Goal: Information Seeking & Learning: Learn about a topic

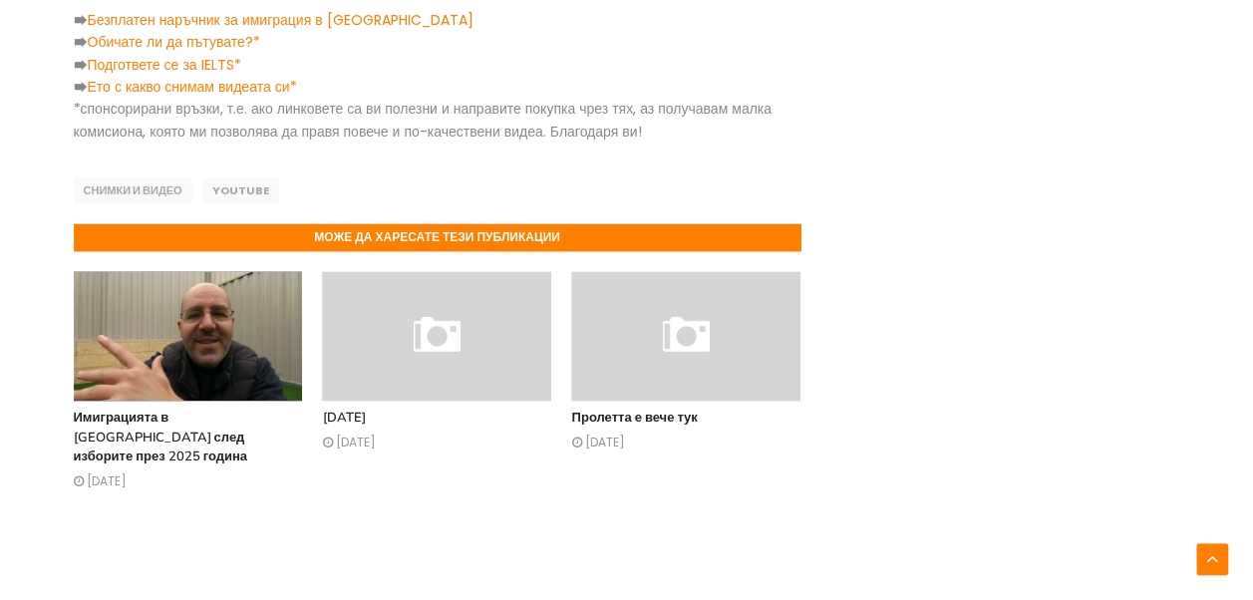
scroll to position [1463, 0]
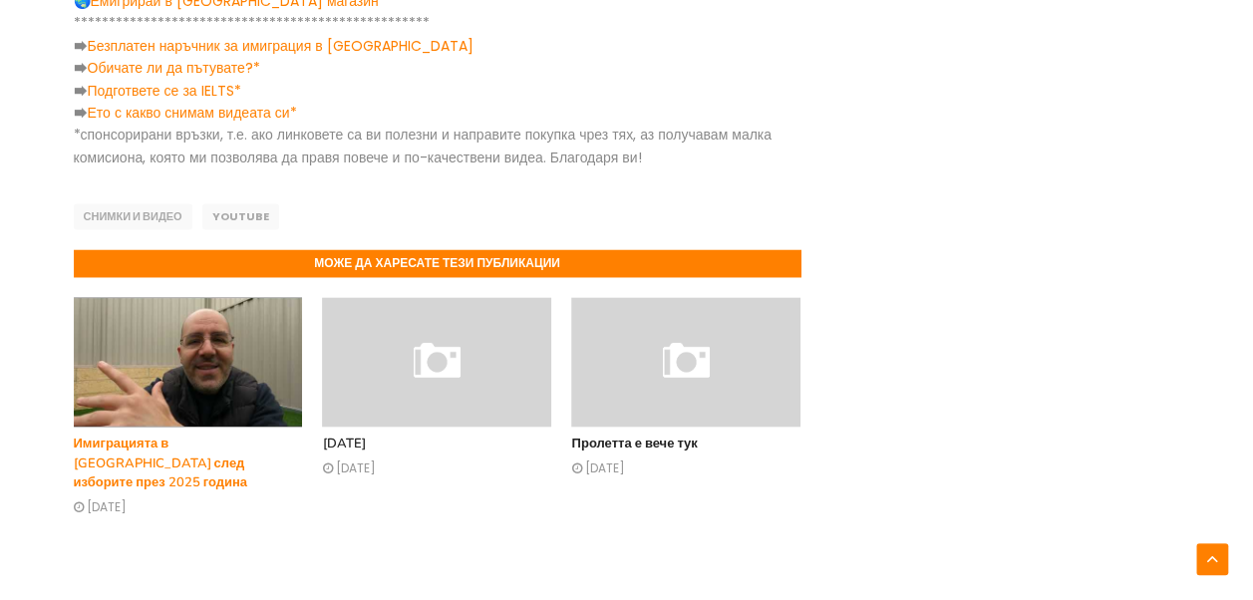
click at [191, 321] on img at bounding box center [188, 362] width 229 height 130
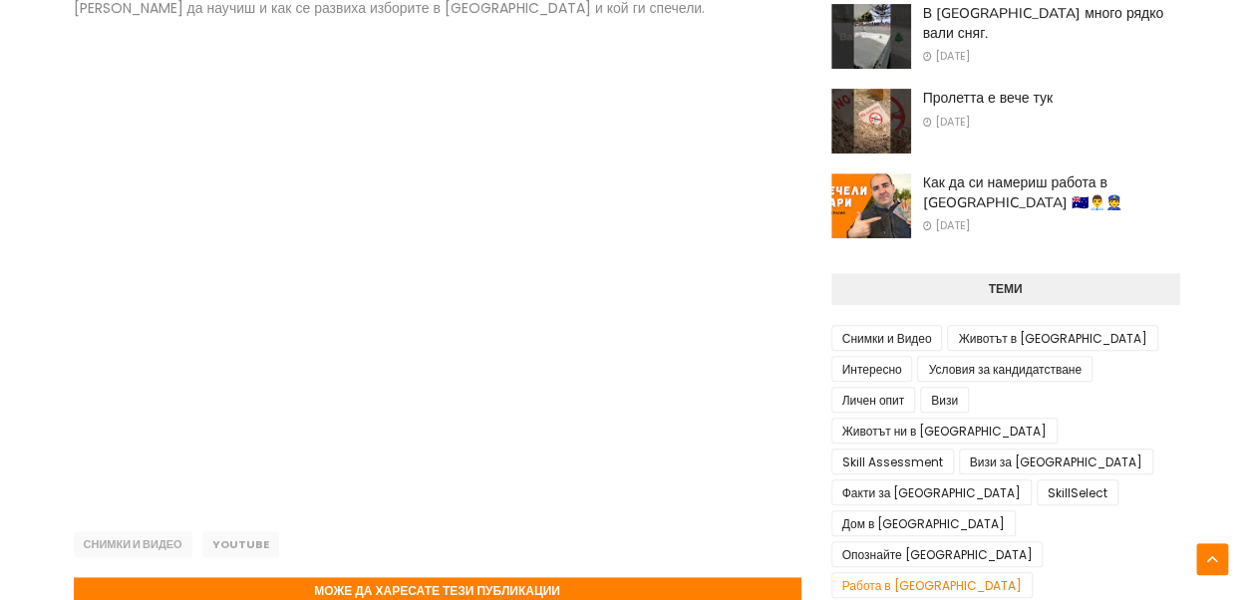
scroll to position [294, 0]
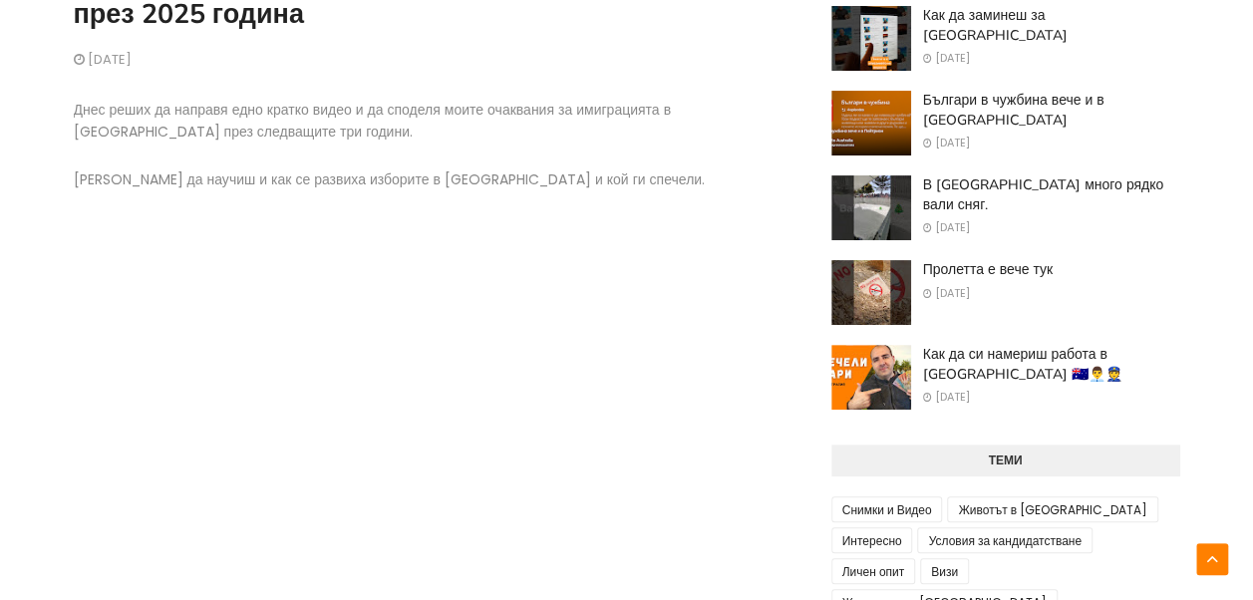
scroll to position [95, 0]
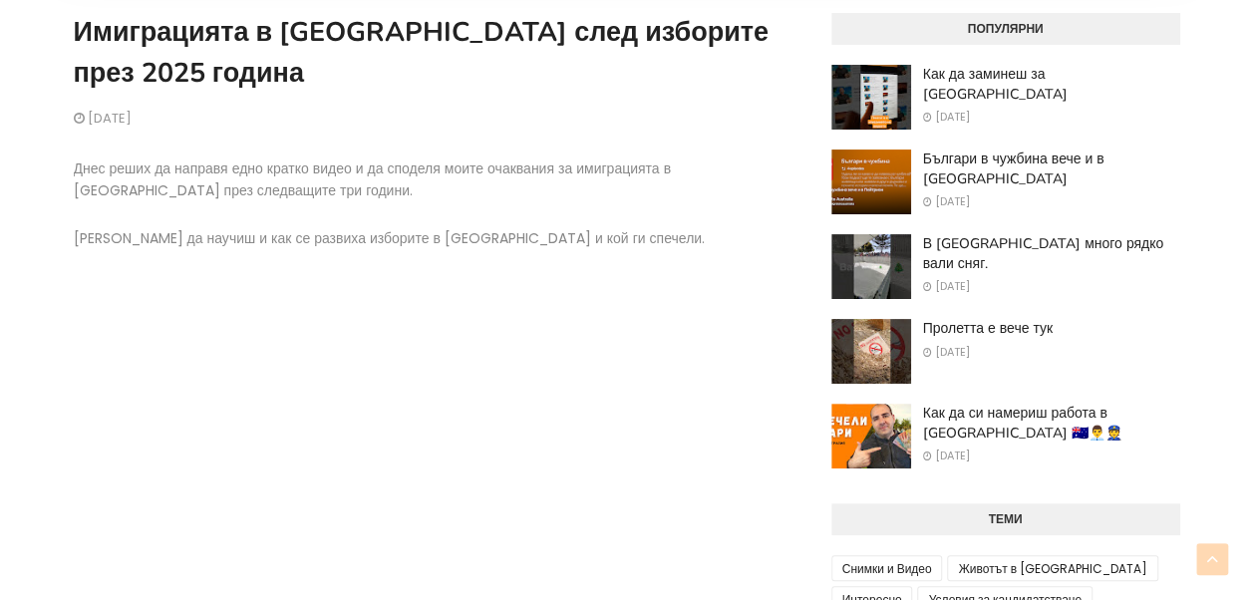
scroll to position [294, 0]
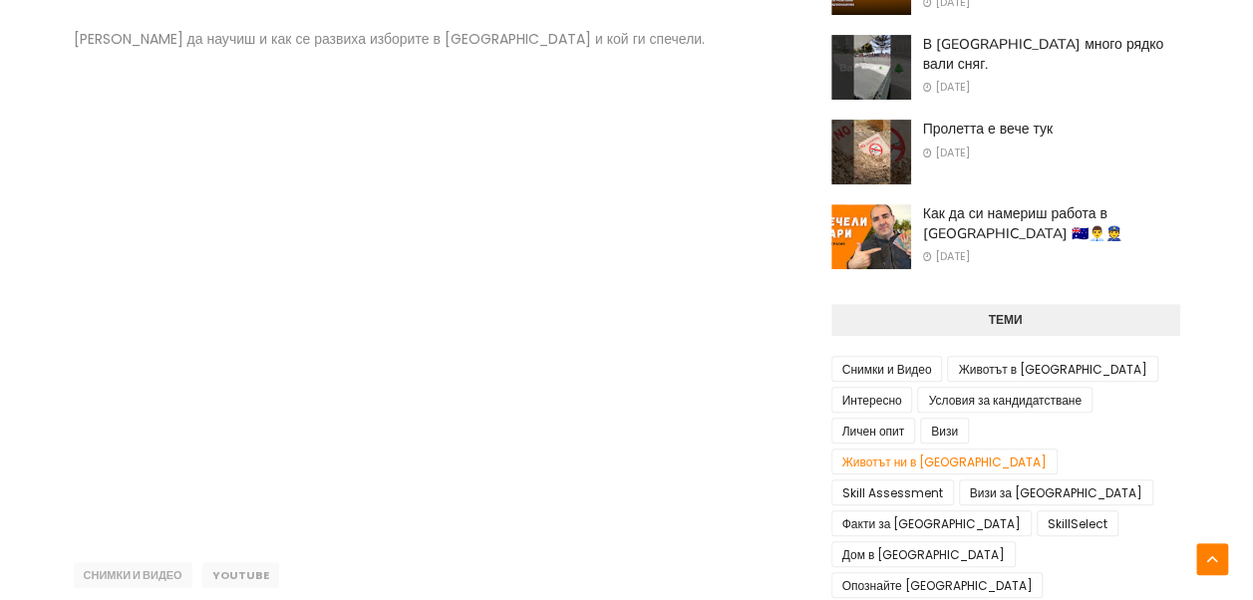
click at [1015, 449] on link "Животът ни в [GEOGRAPHIC_DATA]" at bounding box center [944, 462] width 227 height 26
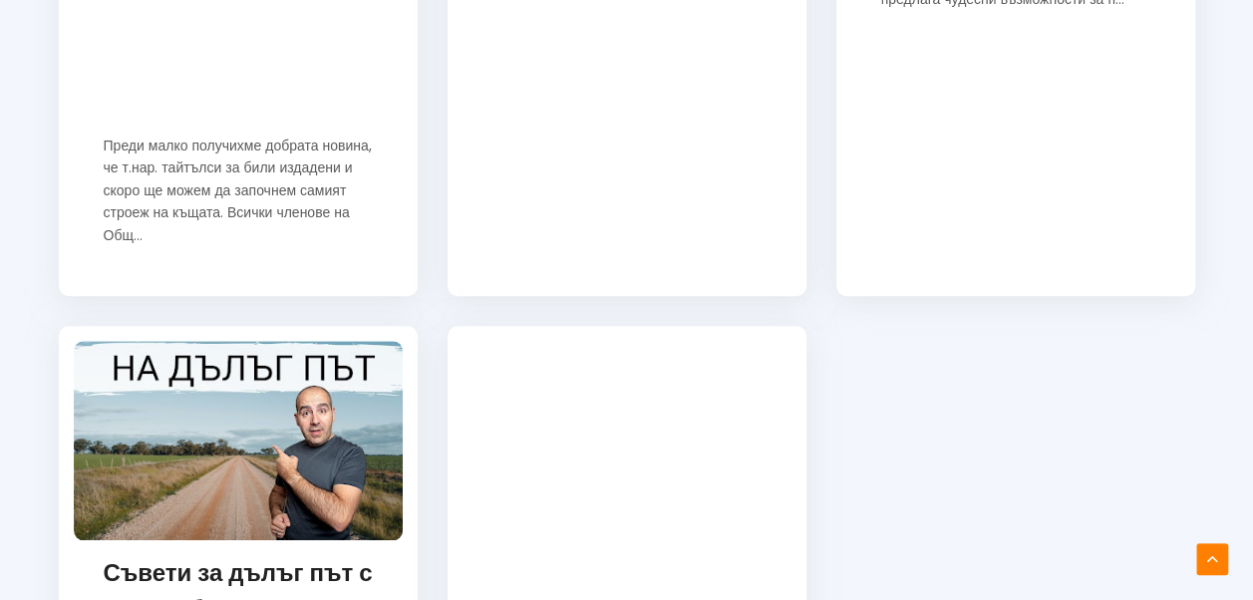
scroll to position [1196, 0]
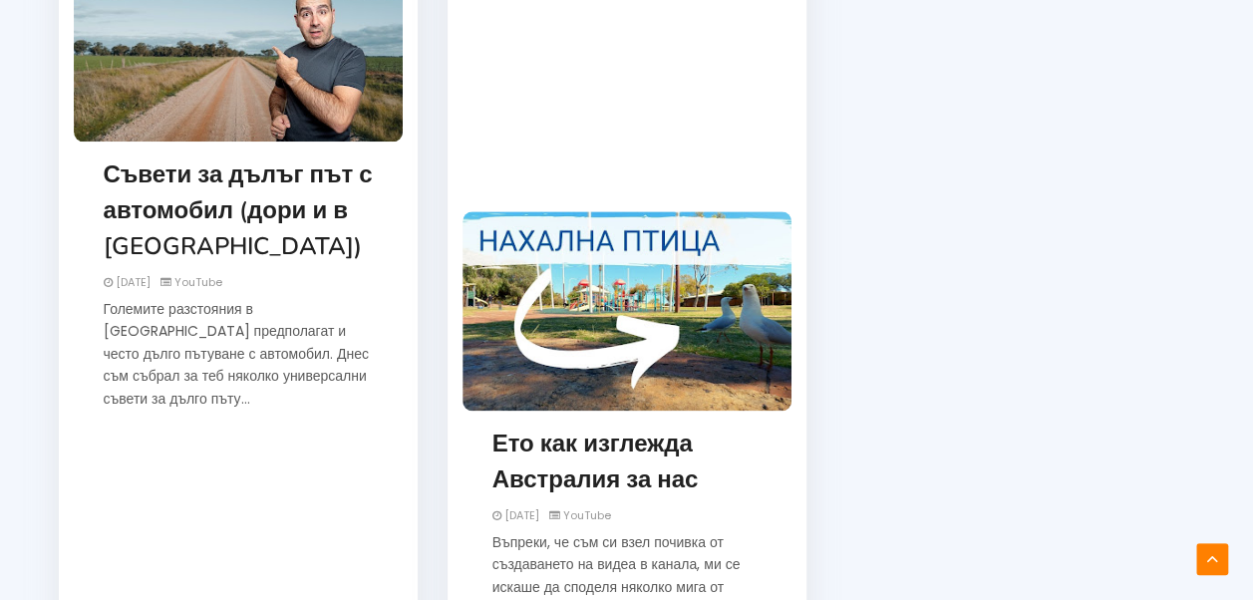
click at [569, 311] on img at bounding box center [627, 310] width 329 height 199
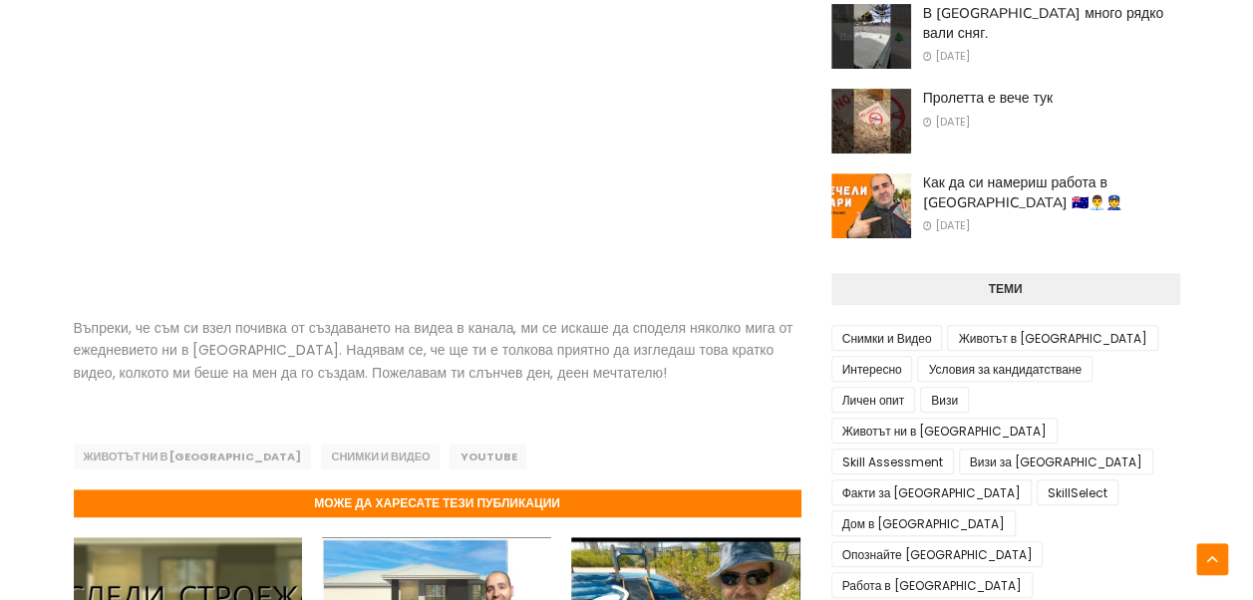
scroll to position [299, 0]
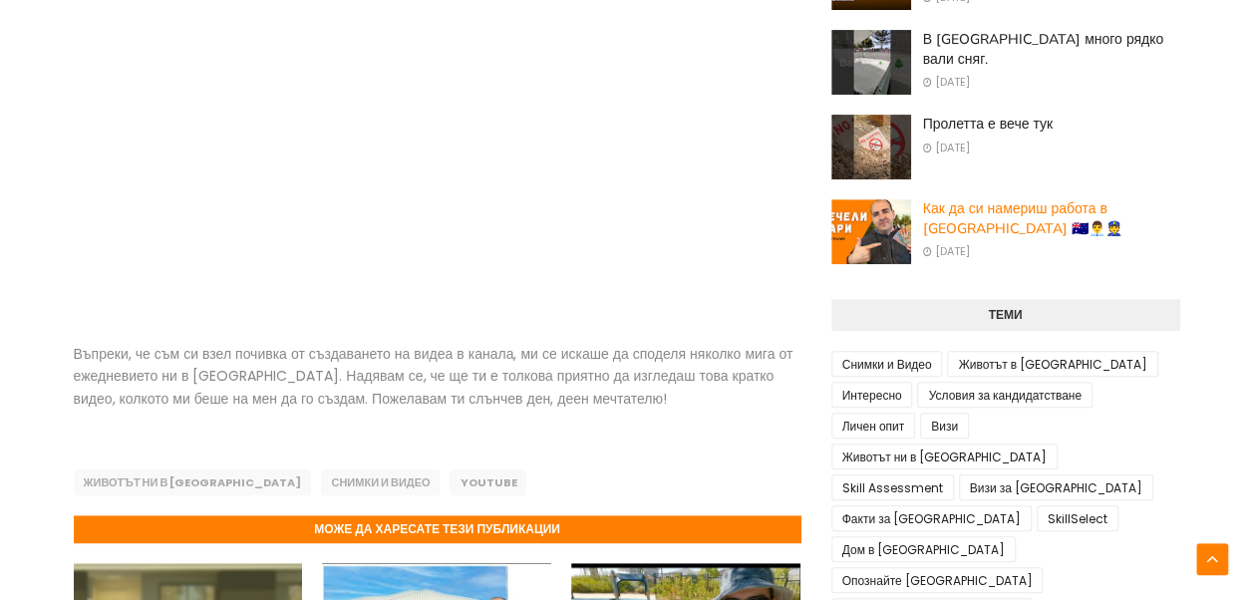
click at [966, 207] on link "Как да си намериш работа в [GEOGRAPHIC_DATA] 🇦🇺👨‍💼👮" at bounding box center [1051, 218] width 257 height 39
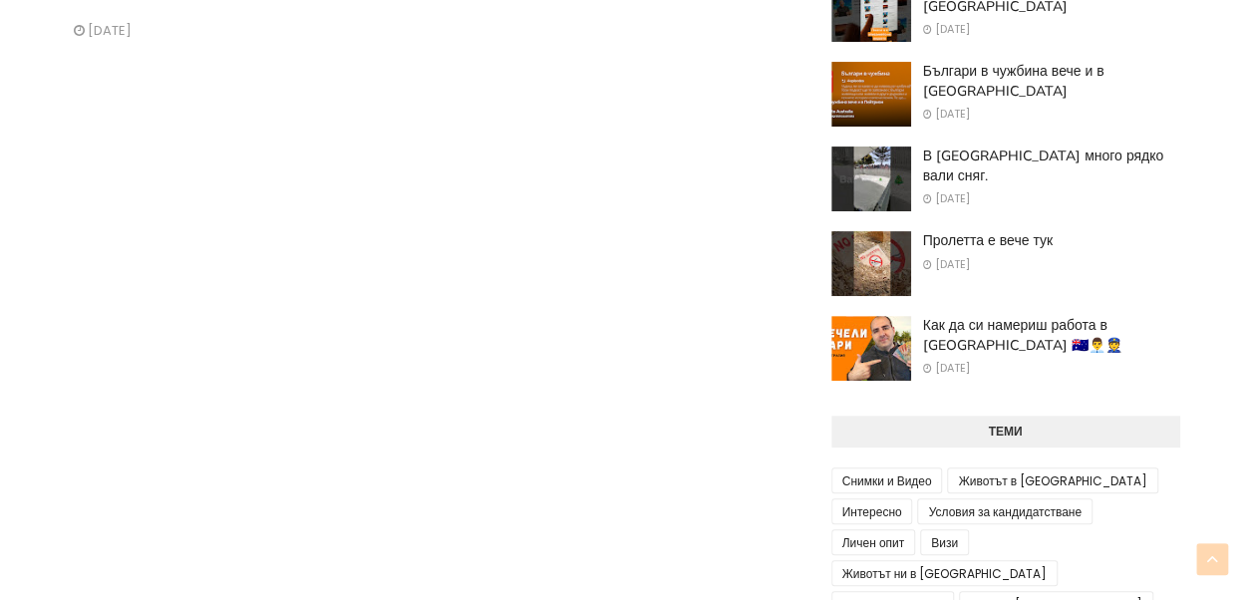
scroll to position [199, 0]
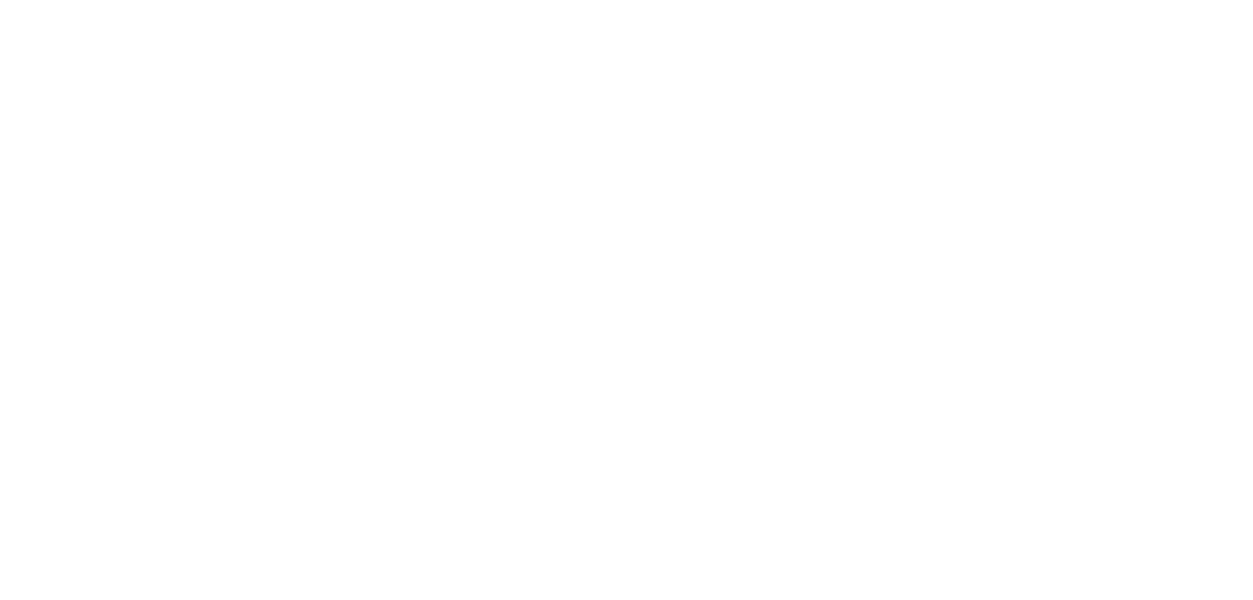
scroll to position [299, 0]
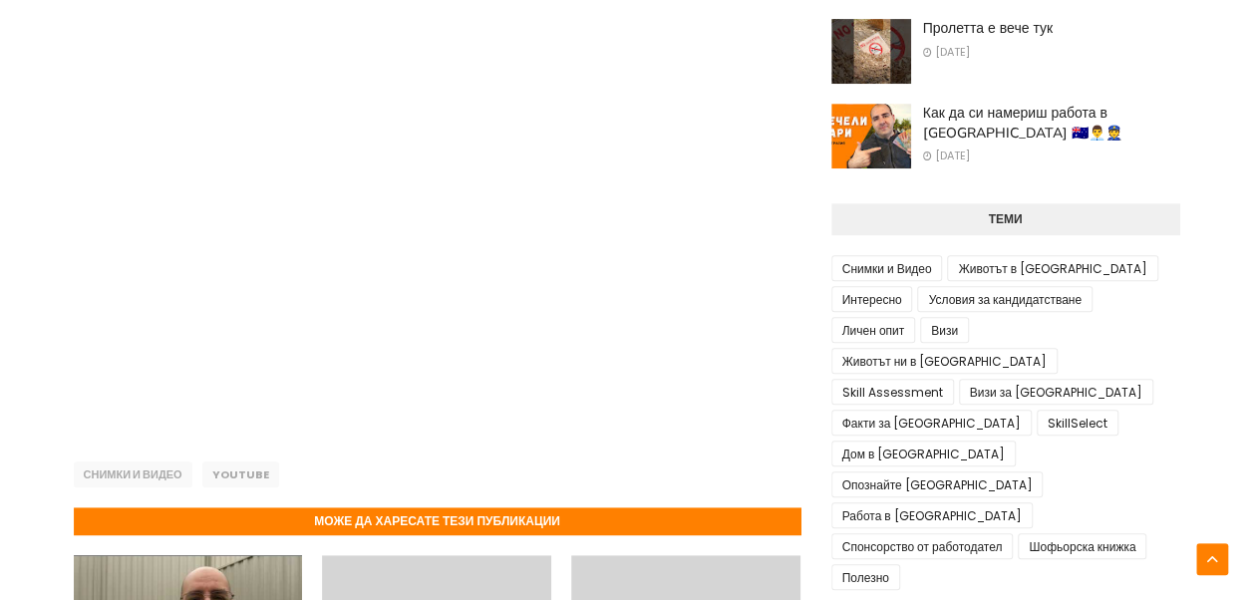
scroll to position [394, 0]
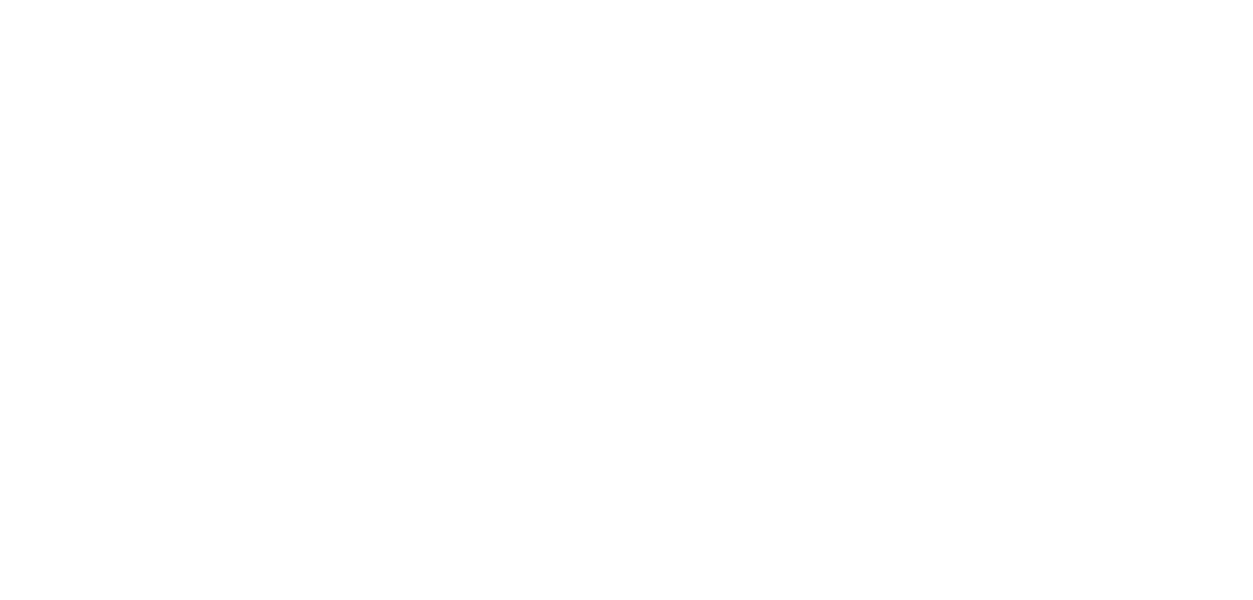
scroll to position [199, 0]
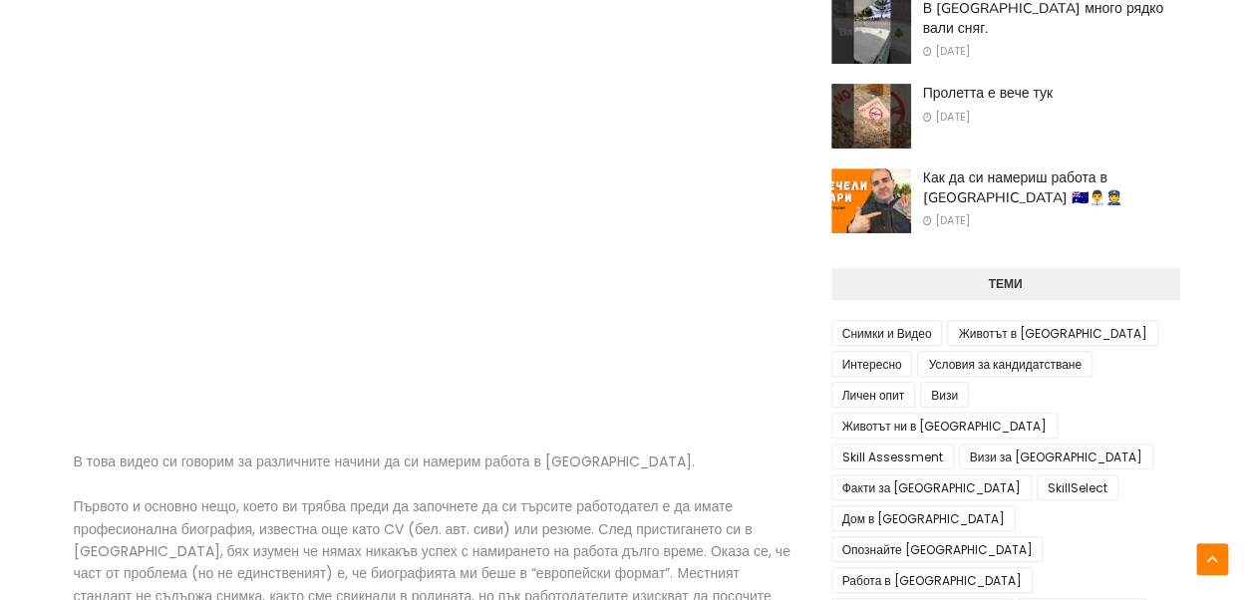
scroll to position [299, 0]
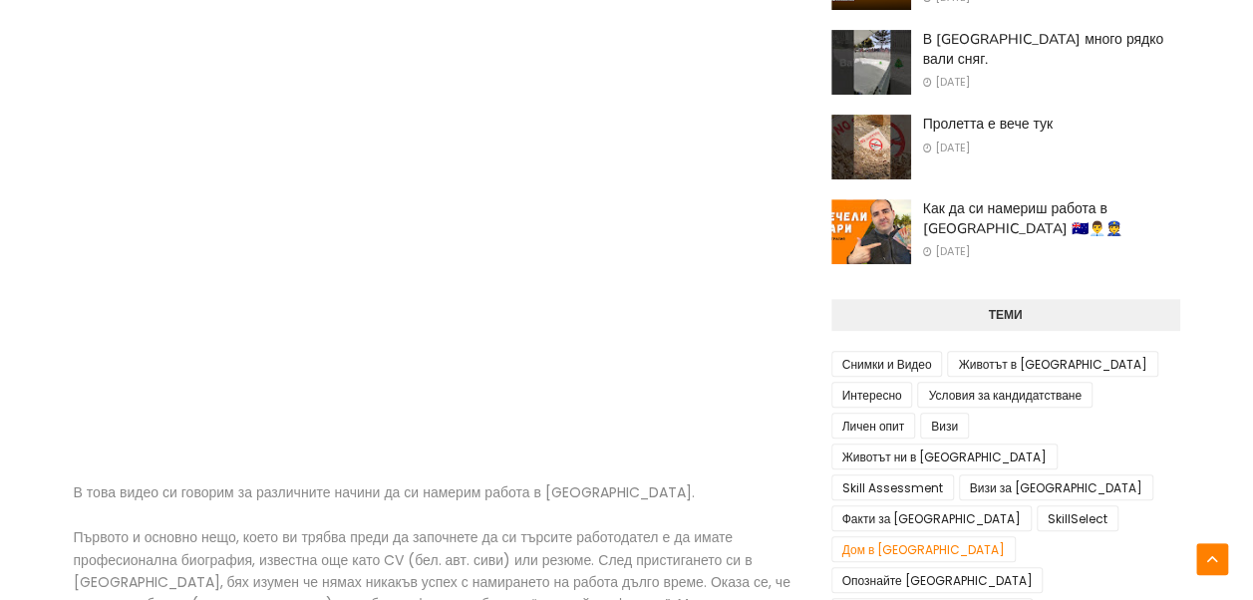
click at [1017, 536] on link "Дом в [GEOGRAPHIC_DATA]" at bounding box center [923, 549] width 185 height 26
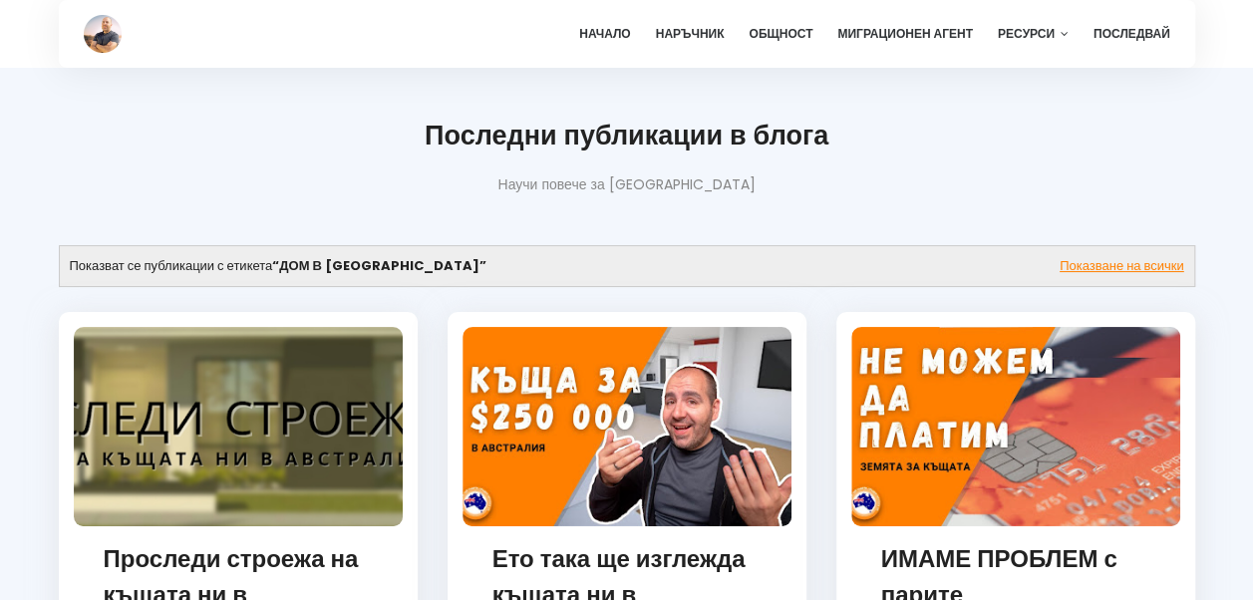
click at [975, 424] on img at bounding box center [1015, 426] width 329 height 199
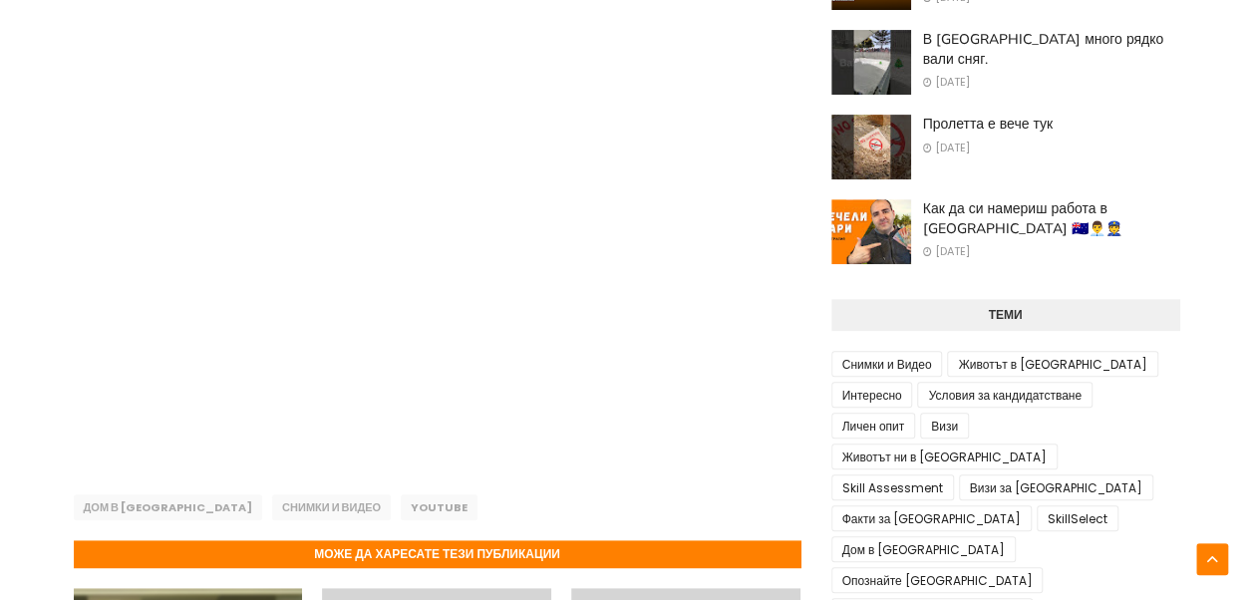
scroll to position [299, 0]
